Goal: Ask a question

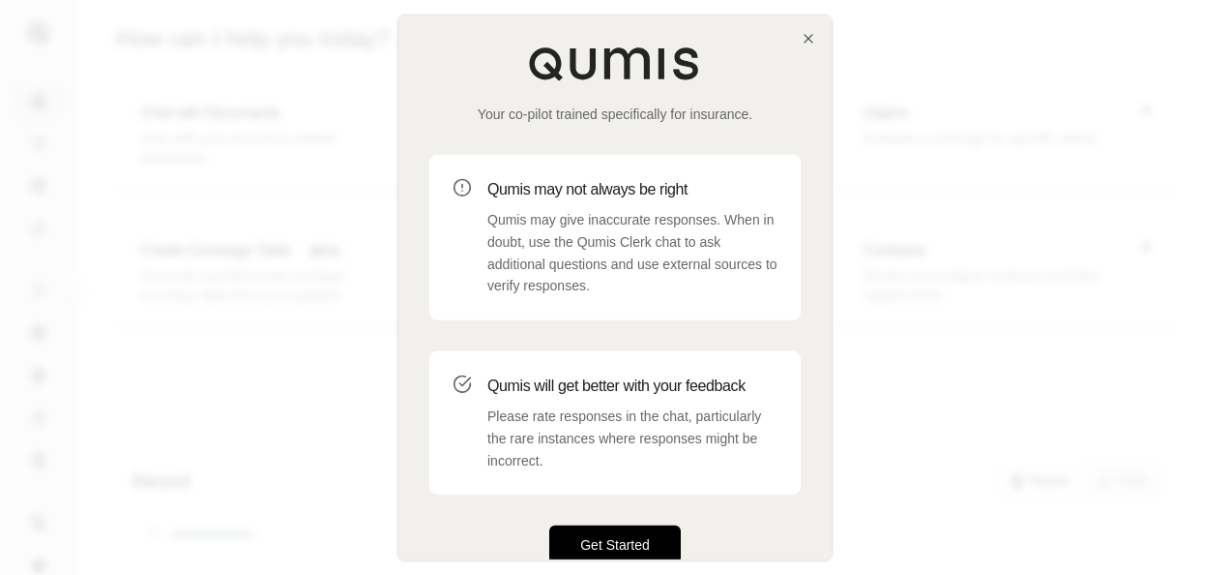
click at [600, 369] on button "Get Started" at bounding box center [615, 544] width 132 height 39
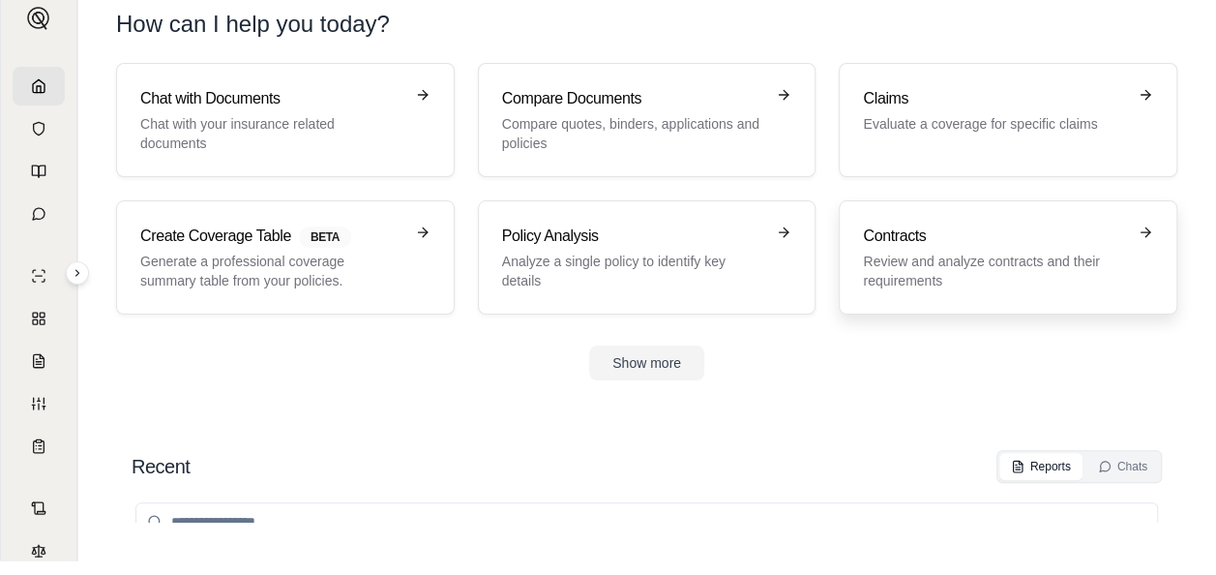
scroll to position [22, 0]
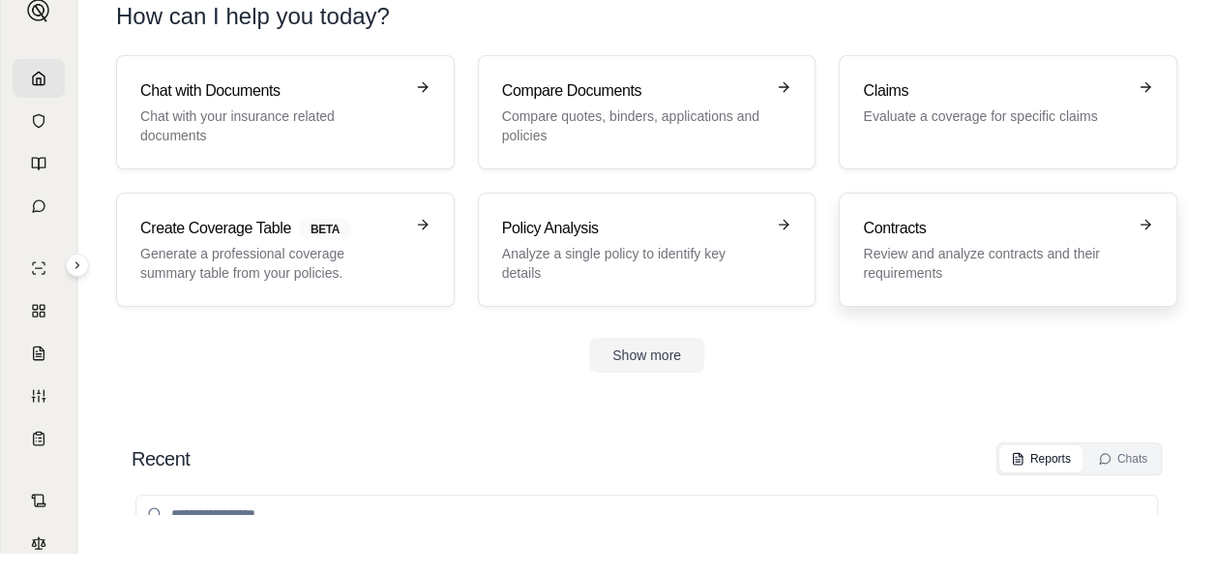
click at [616, 257] on p "Review and analyze contracts and their requirements" at bounding box center [994, 263] width 263 height 39
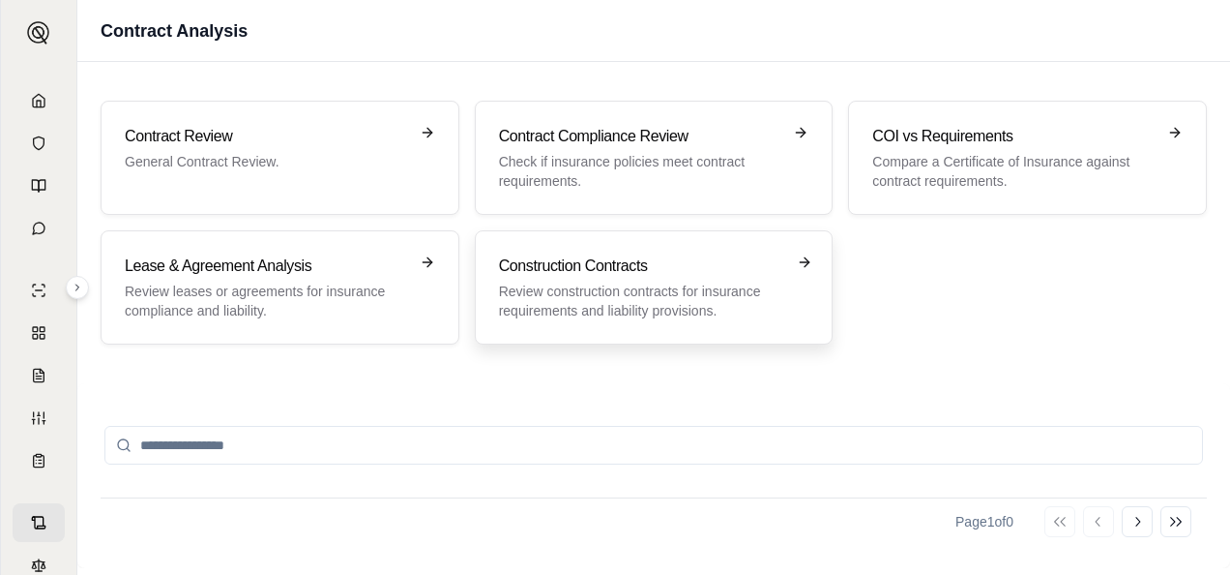
click at [616, 273] on h3 "Construction Contracts" at bounding box center [640, 265] width 283 height 23
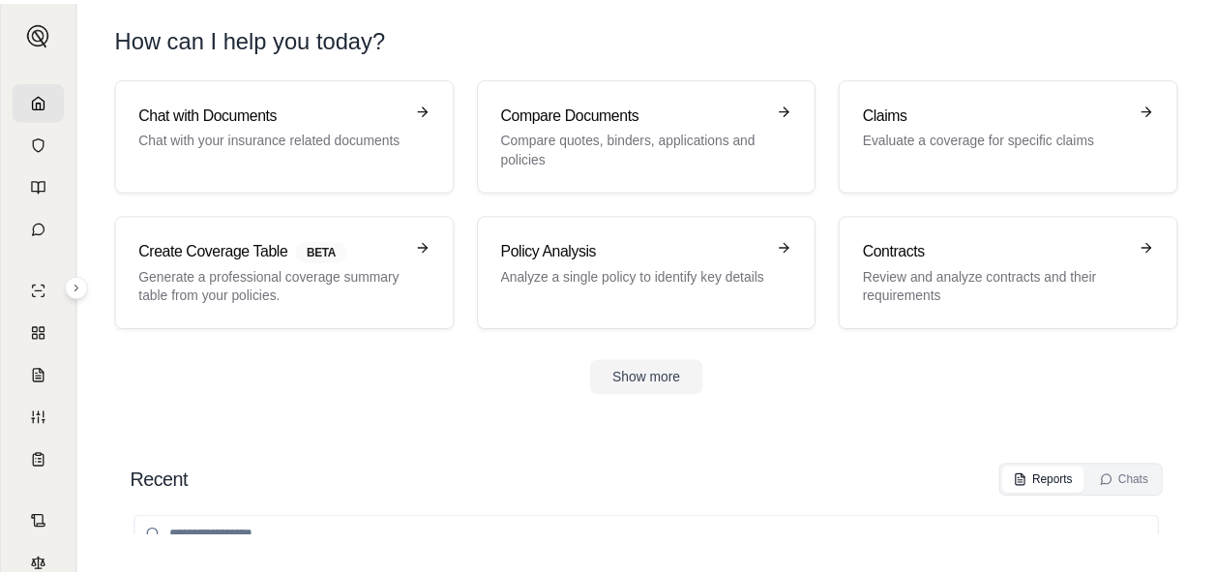
scroll to position [22, 0]
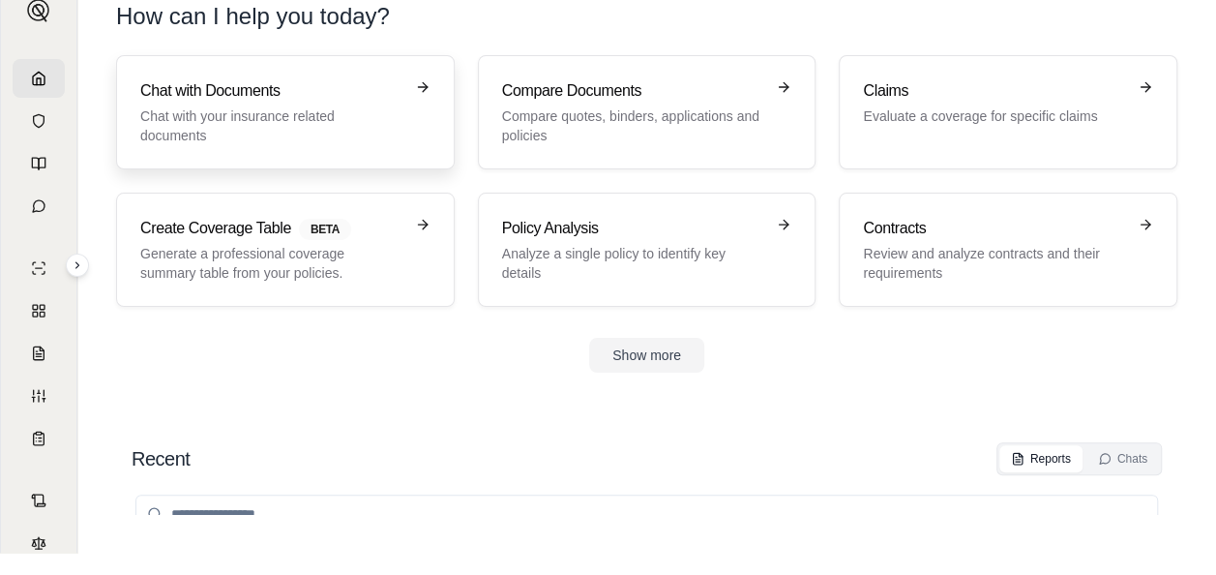
click at [198, 97] on h3 "Chat with Documents" at bounding box center [271, 90] width 263 height 23
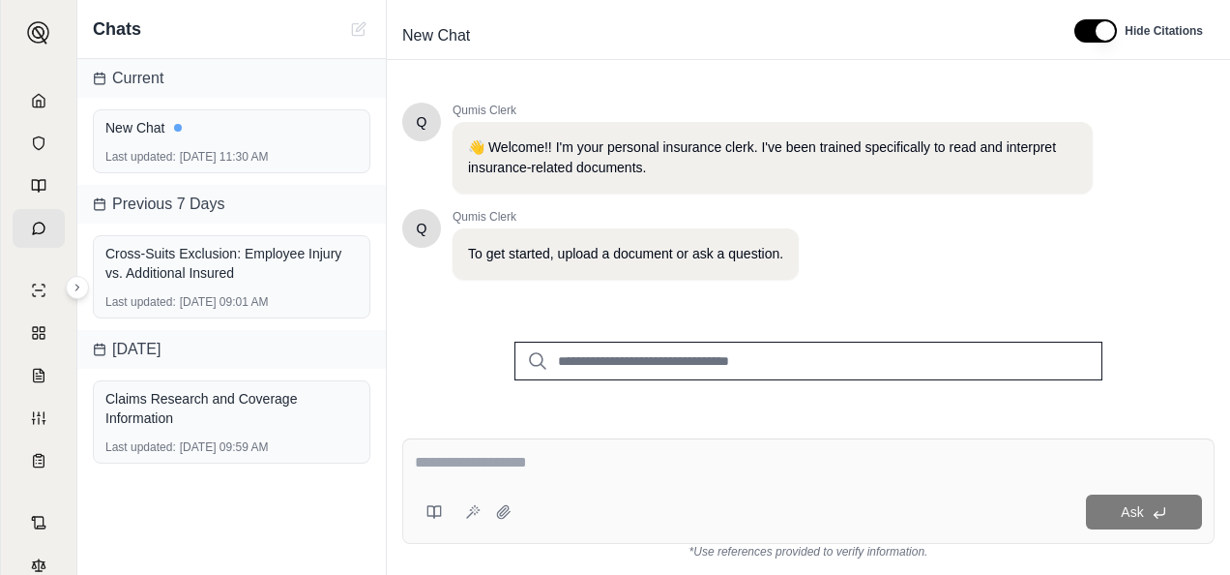
click at [616, 363] on input "search" at bounding box center [809, 360] width 588 height 39
click at [616, 359] on input "**********" at bounding box center [809, 360] width 588 height 39
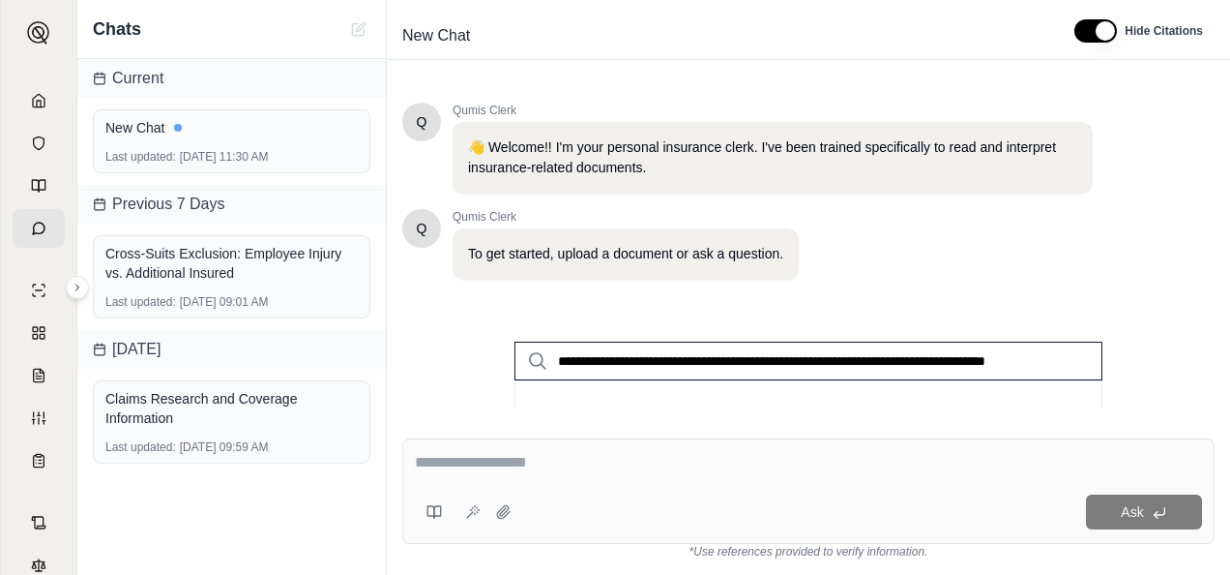
scroll to position [0, 12]
type input "**********"
click at [616, 369] on div "Ask" at bounding box center [808, 490] width 813 height 105
click at [533, 363] on icon at bounding box center [537, 360] width 17 height 17
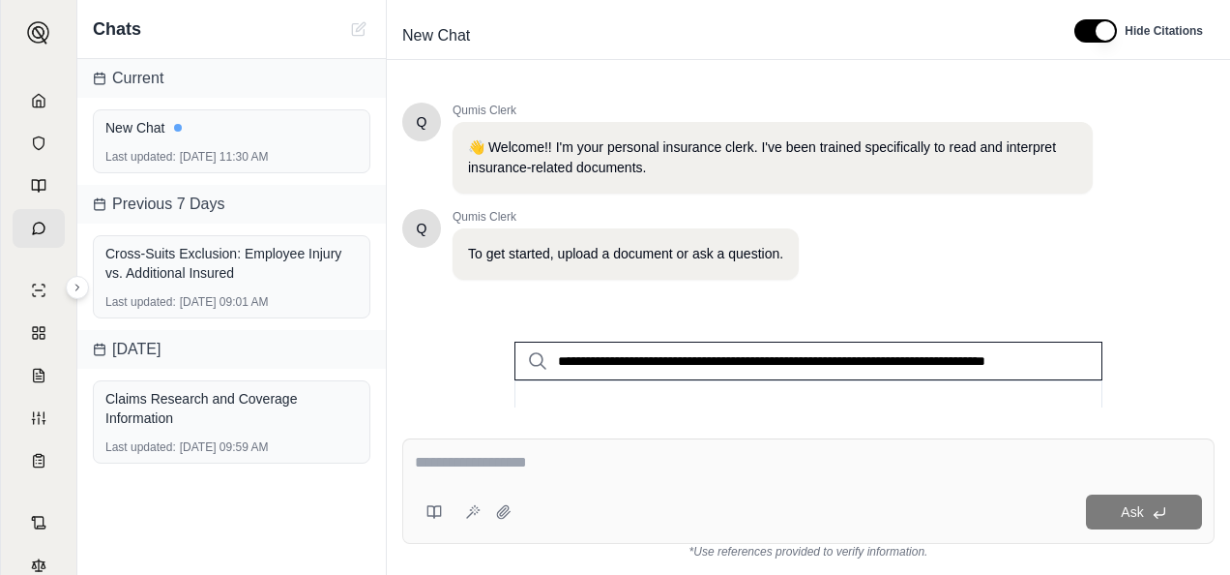
click at [539, 369] on textarea at bounding box center [808, 462] width 787 height 23
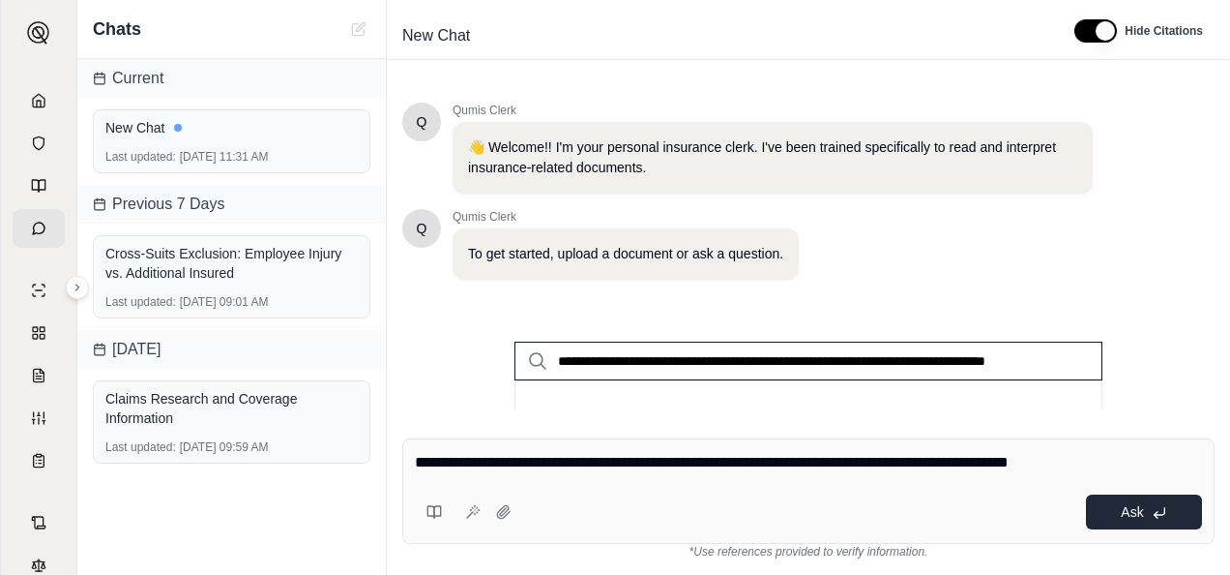
type textarea "**********"
click at [616, 369] on span "Ask" at bounding box center [1132, 511] width 22 height 15
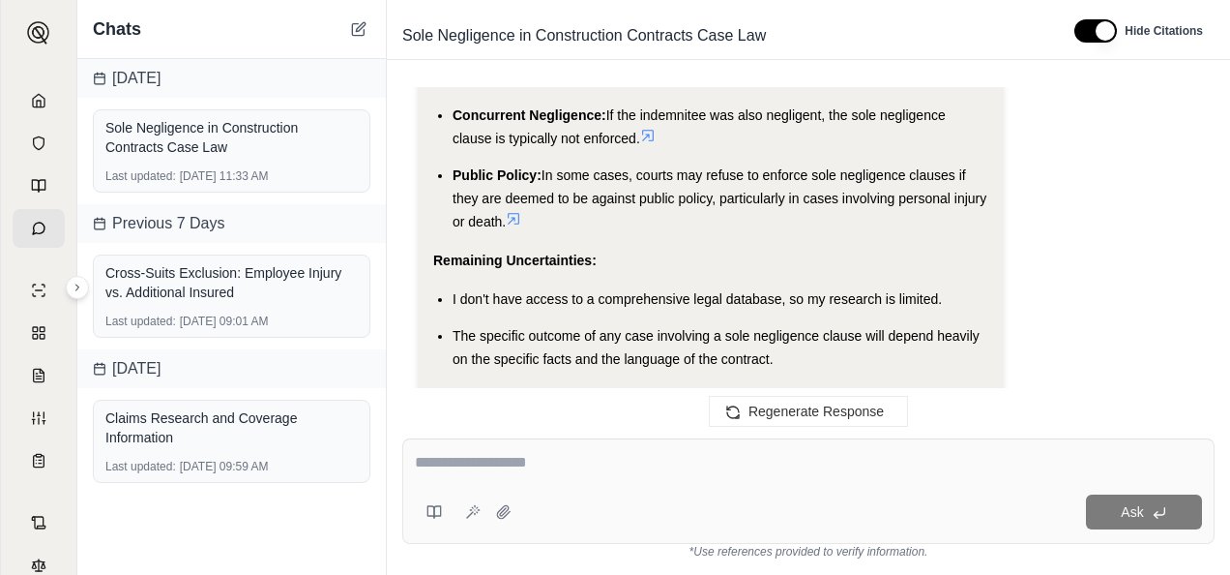
scroll to position [3061, 0]
